Goal: Transaction & Acquisition: Purchase product/service

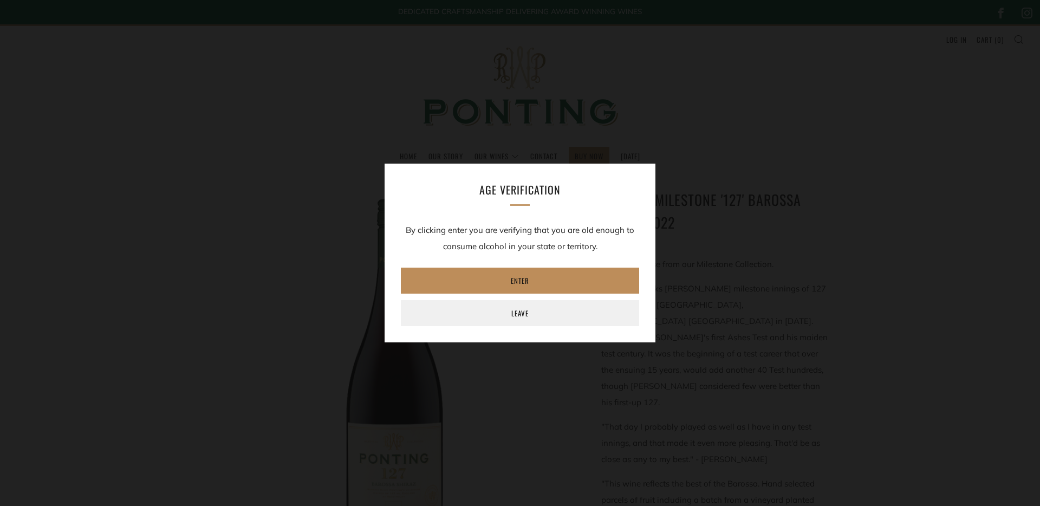
click at [522, 277] on link "Enter" at bounding box center [520, 281] width 238 height 26
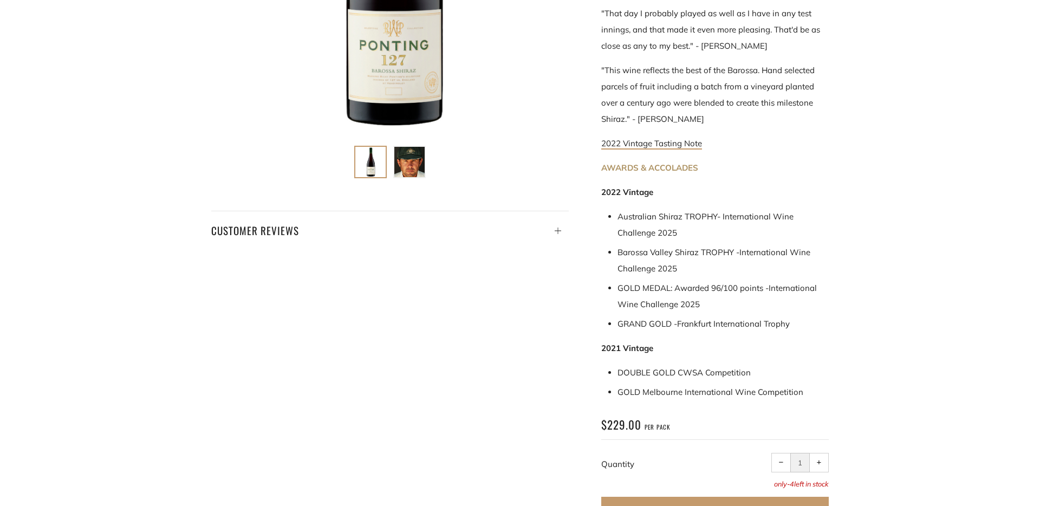
scroll to position [427, 0]
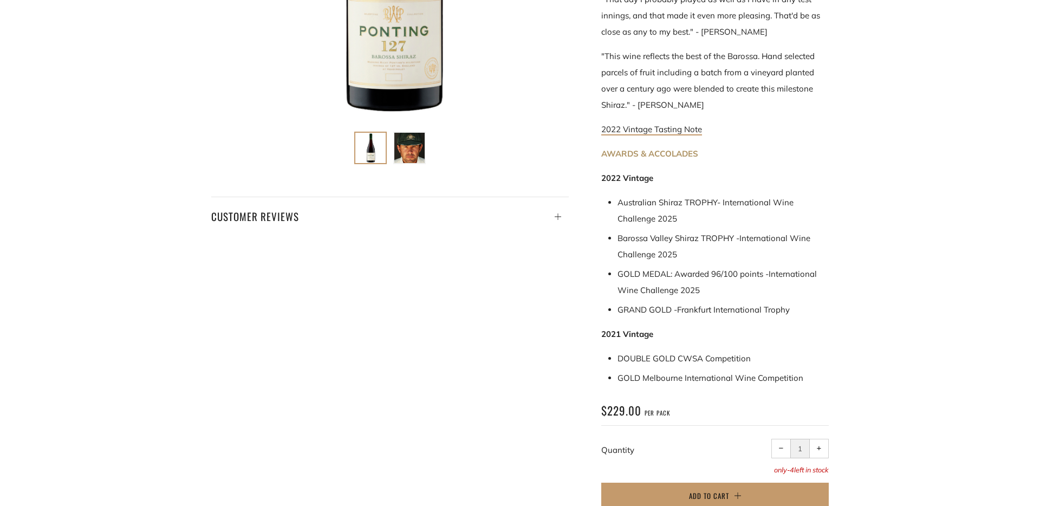
click at [883, 432] on div "Ponting Milestone '127' Barossa Shiraz 2022 The first release from our Mileston…" at bounding box center [520, 133] width 1040 height 777
click at [703, 490] on span "Add to Cart" at bounding box center [709, 495] width 40 height 11
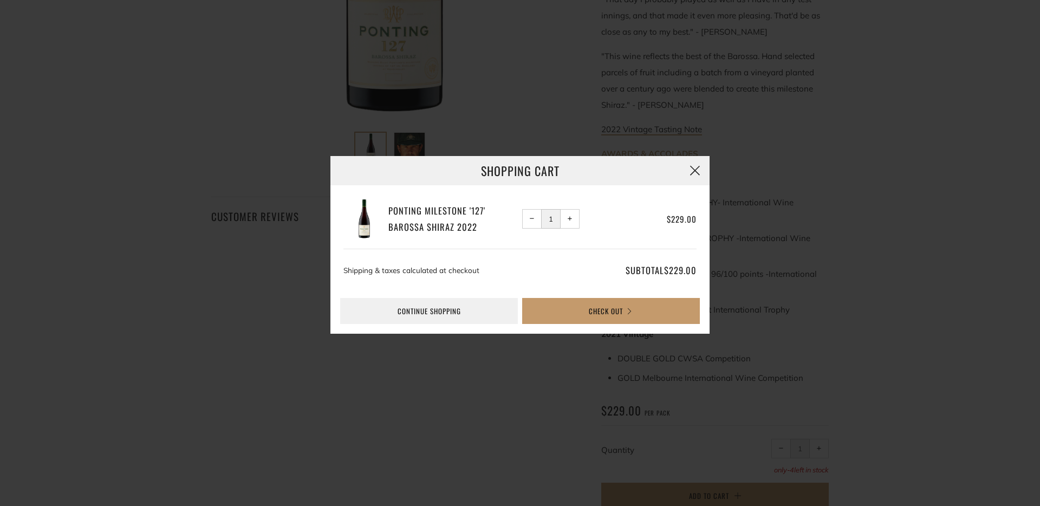
click at [695, 167] on button "button" at bounding box center [694, 170] width 29 height 29
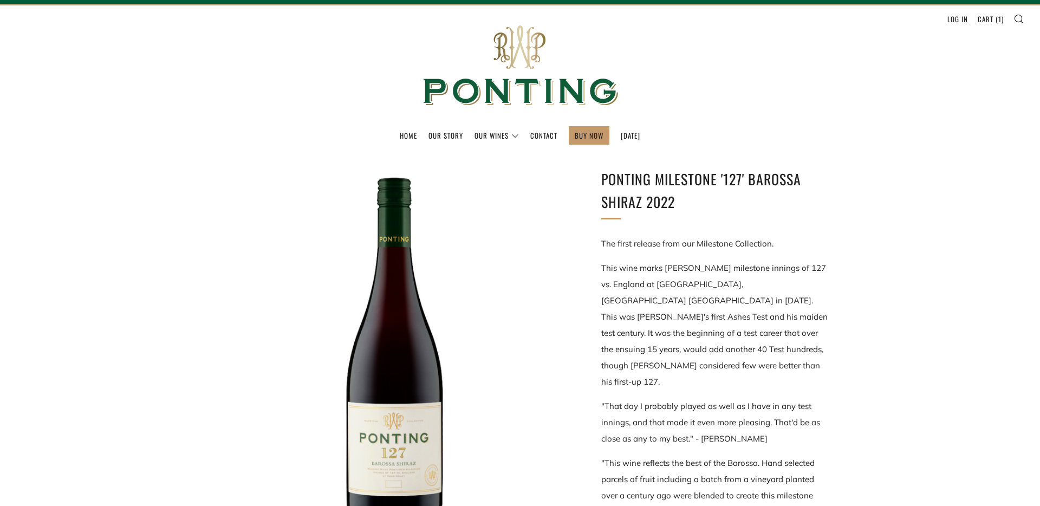
scroll to position [18, 0]
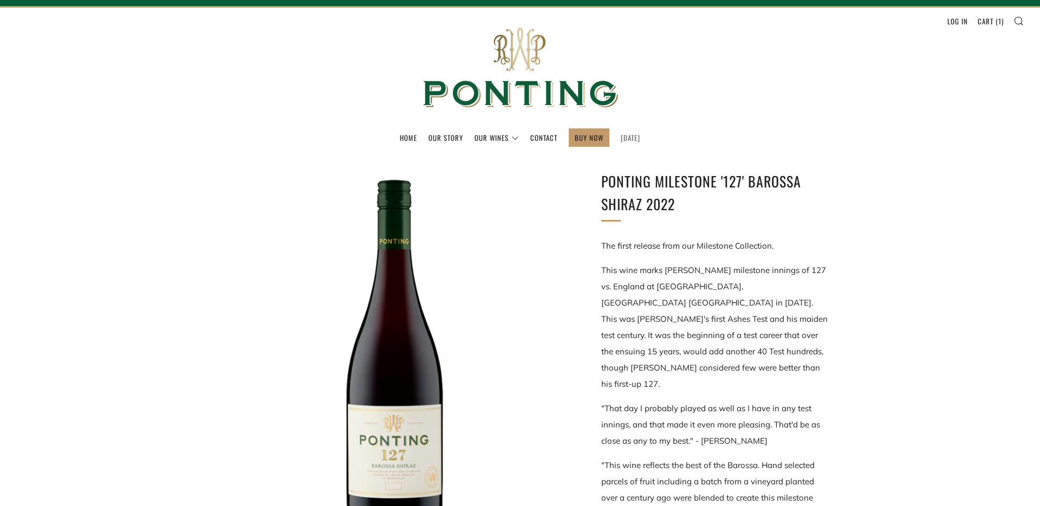
click at [629, 133] on link "[DATE]" at bounding box center [630, 137] width 19 height 17
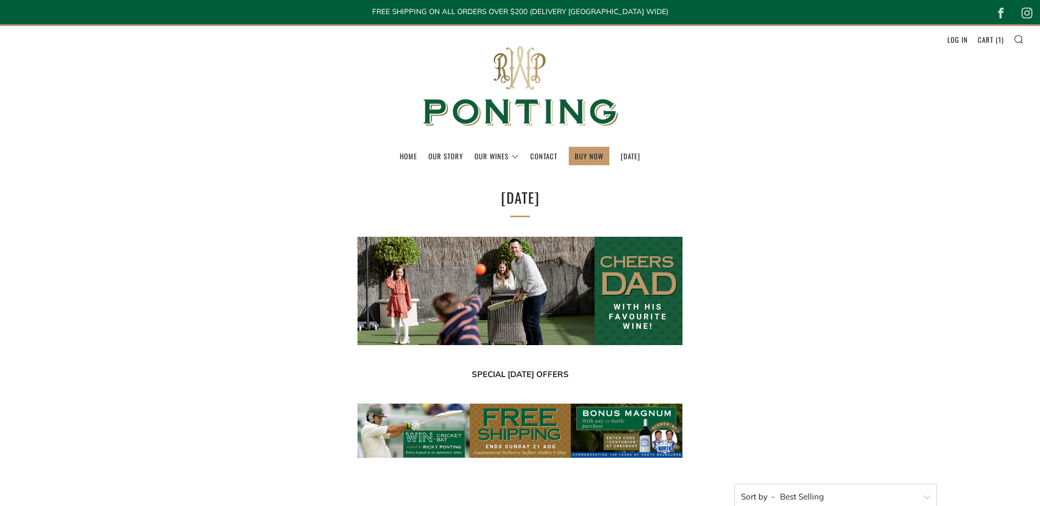
select select "best-selling"
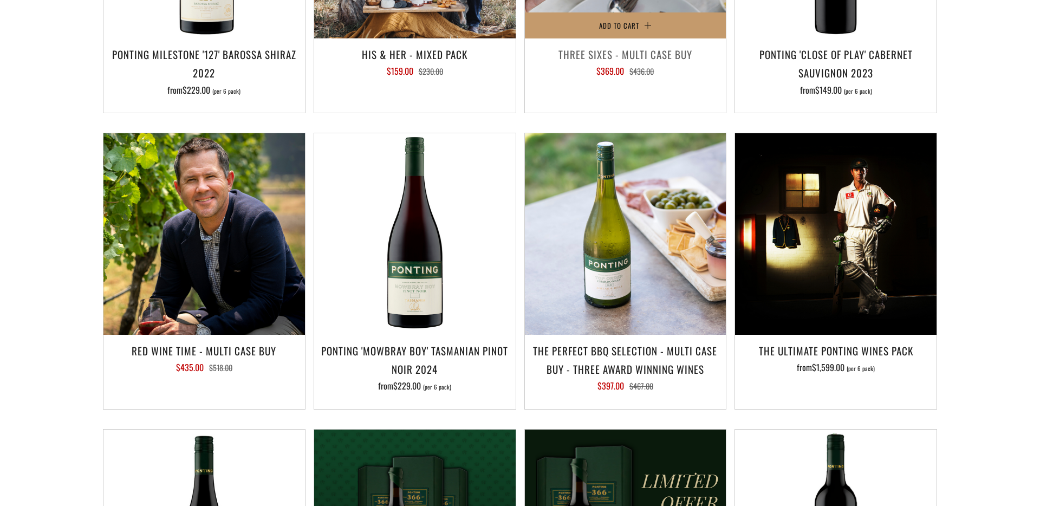
scroll to position [987, 0]
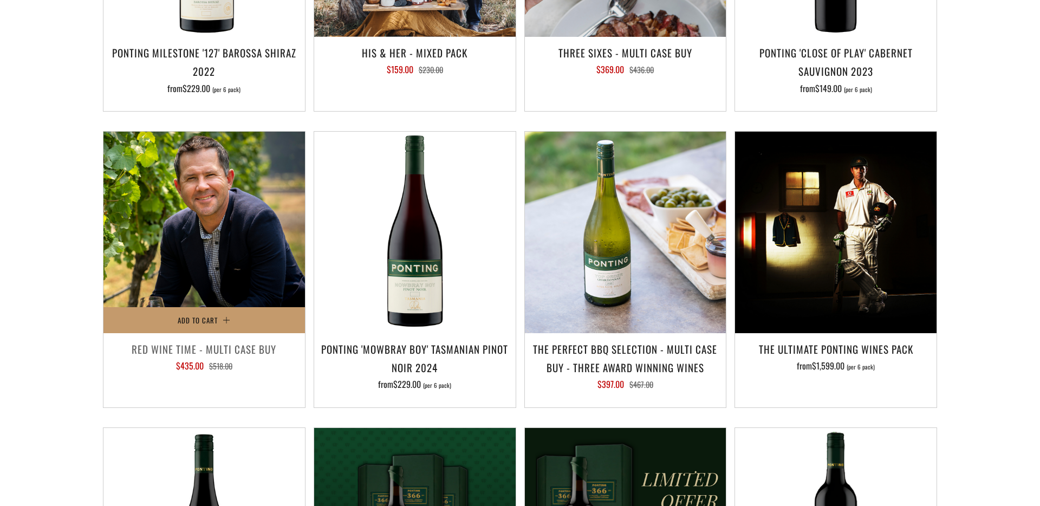
click at [207, 347] on h3 "Red Wine Time - Multi Case Buy" at bounding box center [204, 349] width 191 height 18
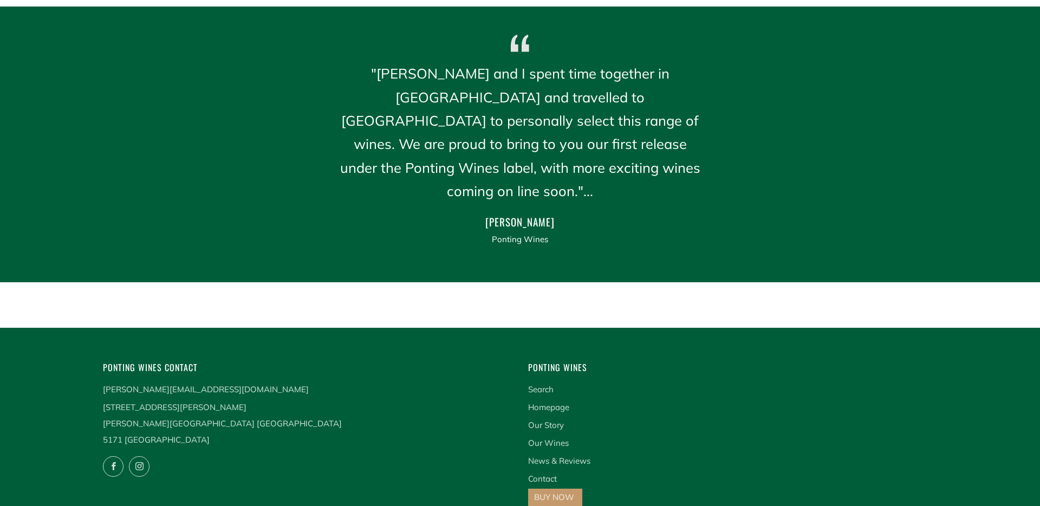
scroll to position [1404, 0]
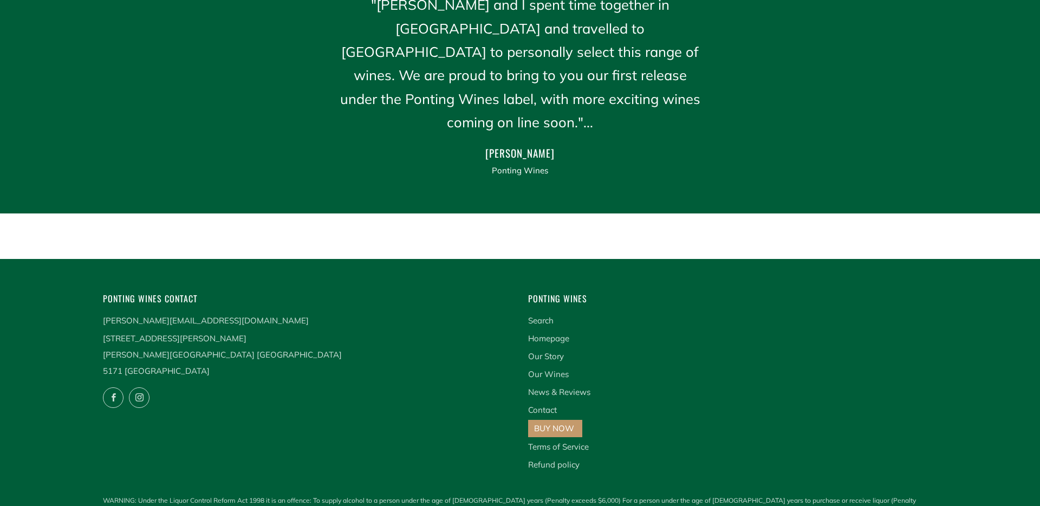
click at [562, 423] on link "BUY NOW" at bounding box center [554, 428] width 40 height 10
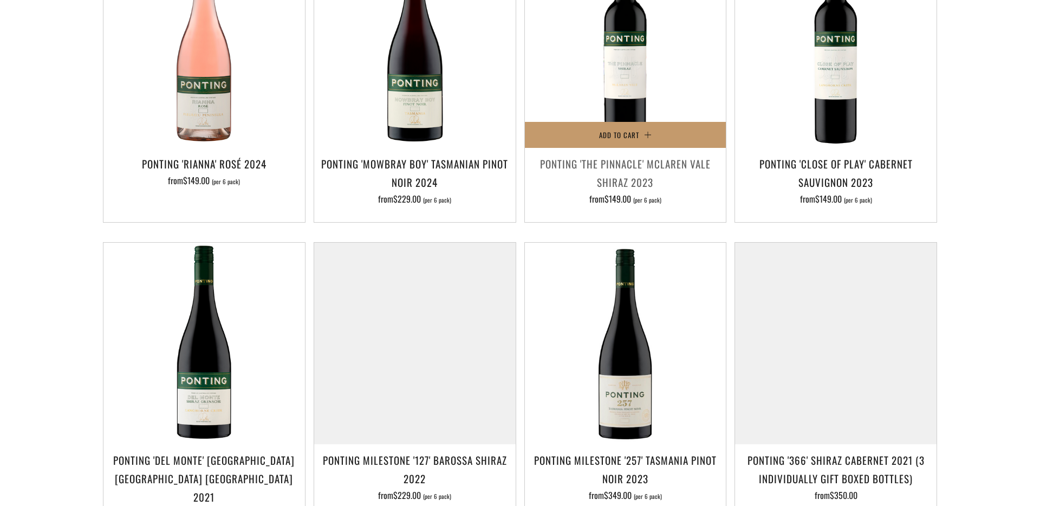
scroll to position [640, 0]
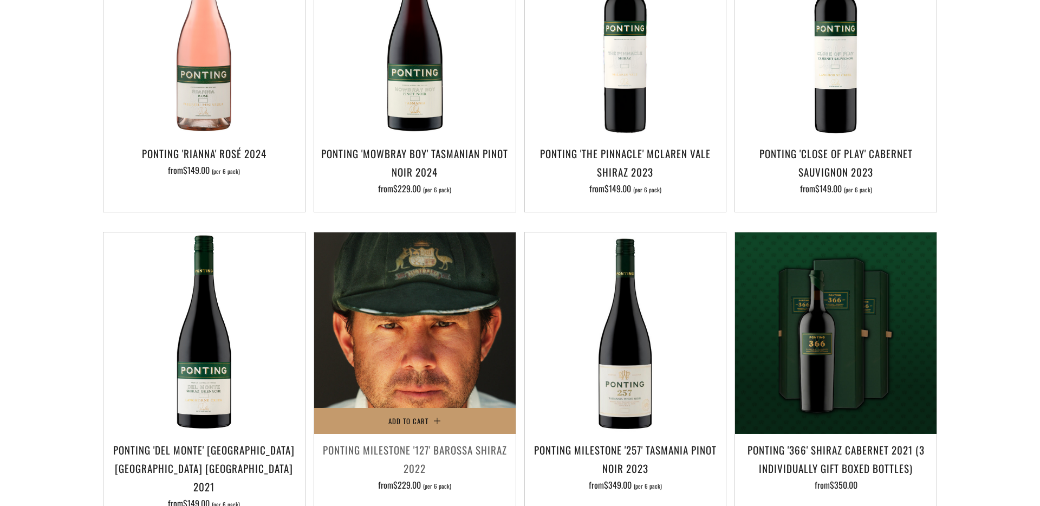
click at [419, 361] on img at bounding box center [414, 332] width 201 height 201
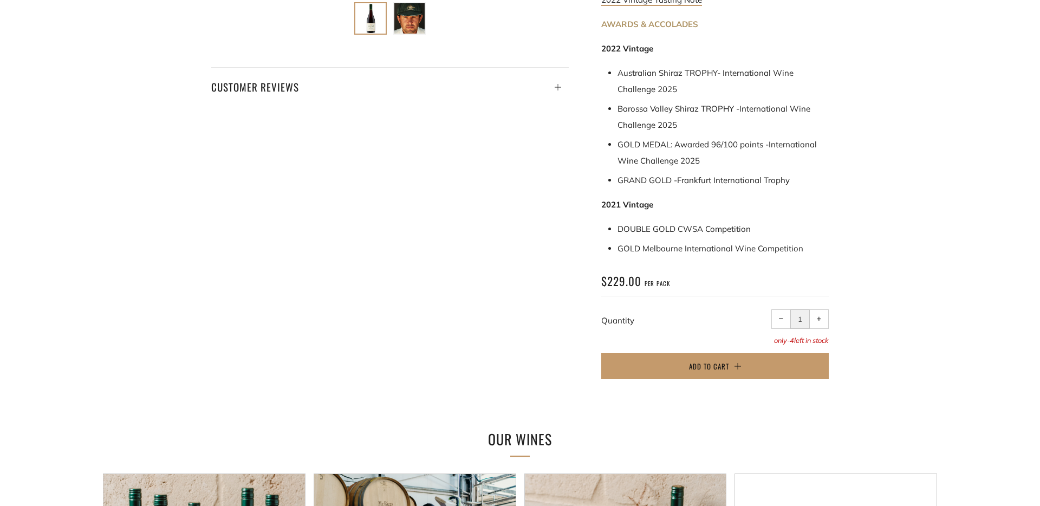
scroll to position [557, 0]
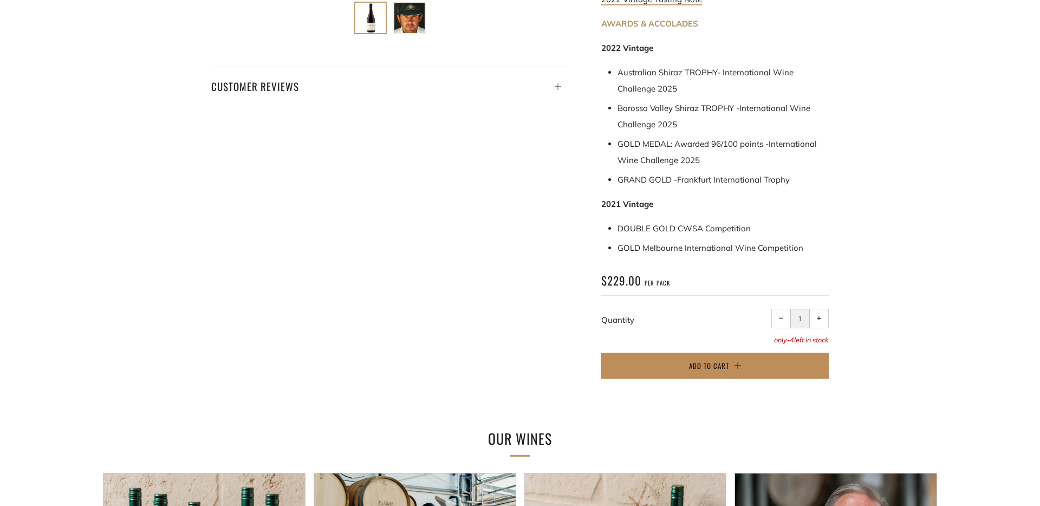
click at [716, 360] on span "Add to Cart" at bounding box center [709, 365] width 40 height 11
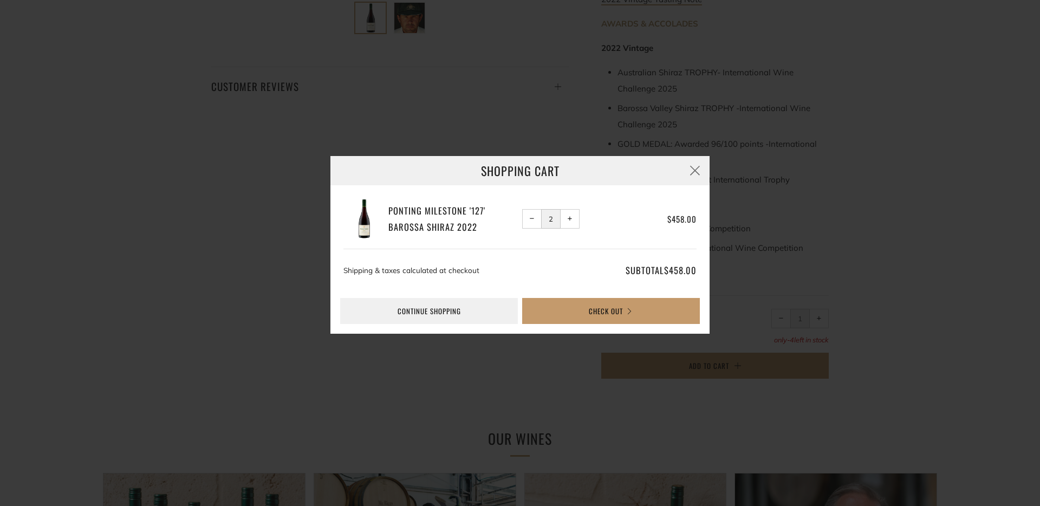
click at [531, 216] on span "−" at bounding box center [532, 218] width 5 height 5
click at [695, 170] on button "button" at bounding box center [694, 170] width 29 height 29
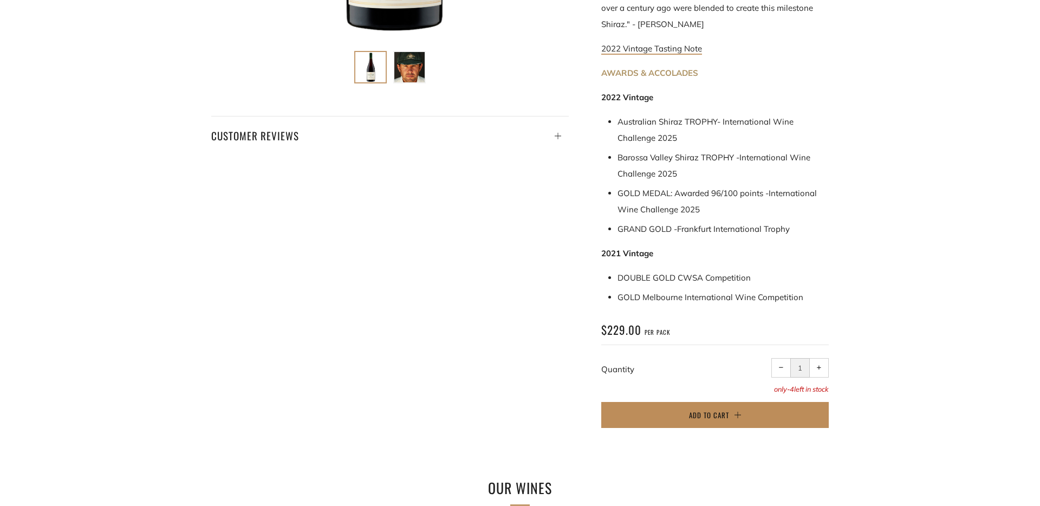
scroll to position [509, 0]
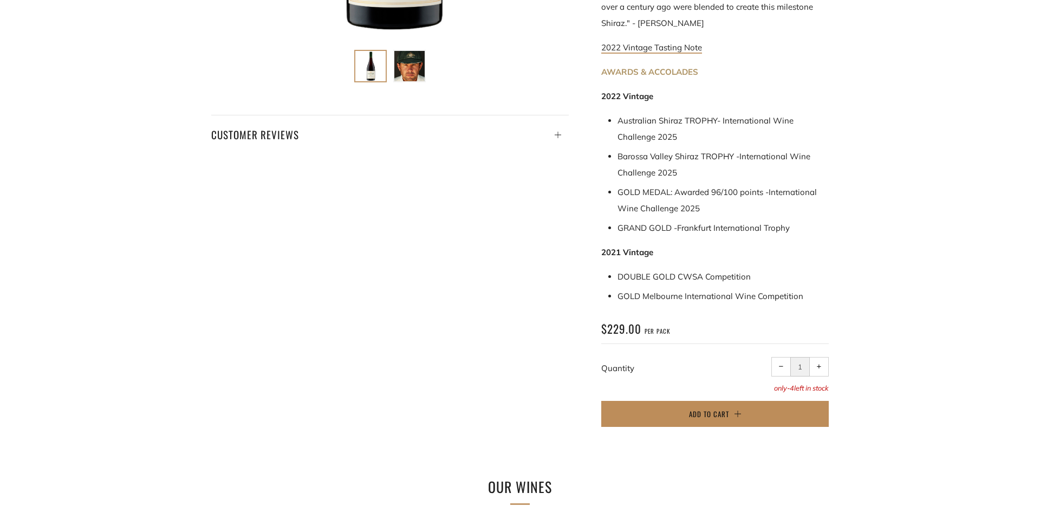
click at [710, 408] on span "Add to Cart" at bounding box center [709, 413] width 40 height 11
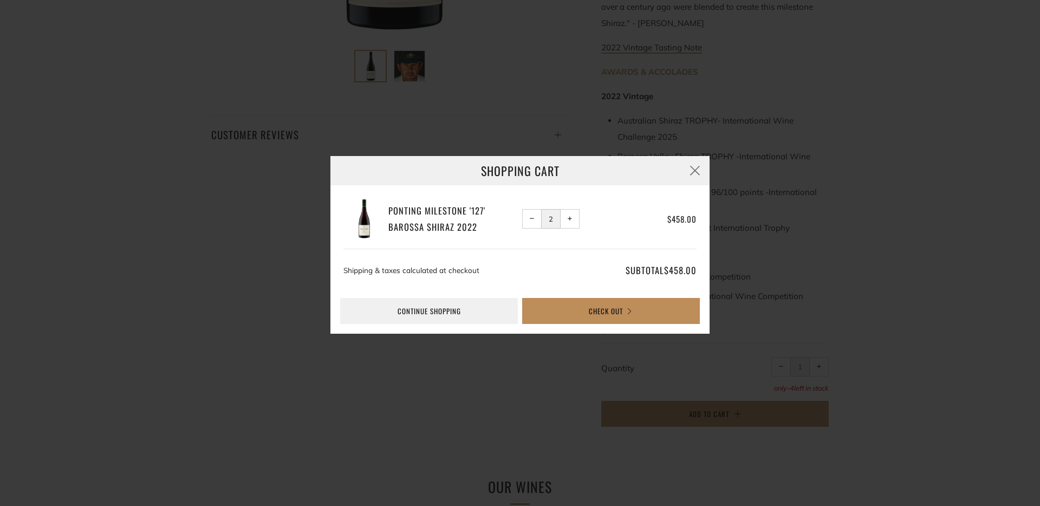
click at [622, 309] on button "Check Out" at bounding box center [611, 311] width 178 height 26
